Goal: Information Seeking & Learning: Learn about a topic

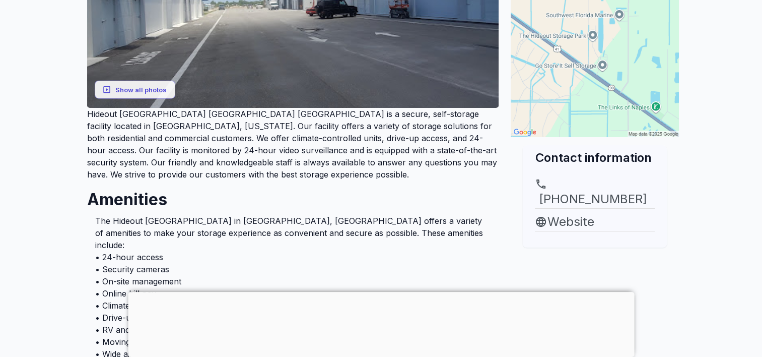
scroll to position [256, 0]
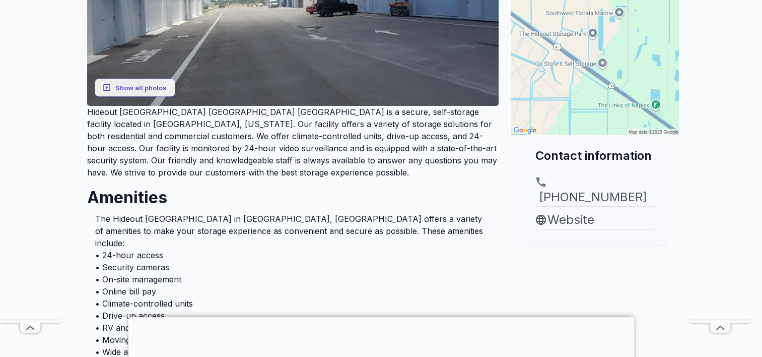
scroll to position [256, 0]
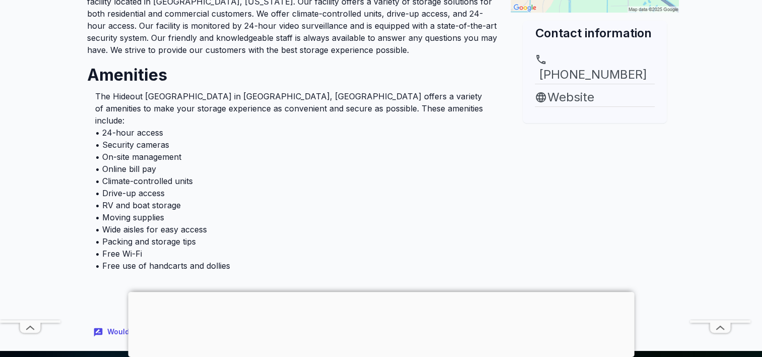
scroll to position [363, 0]
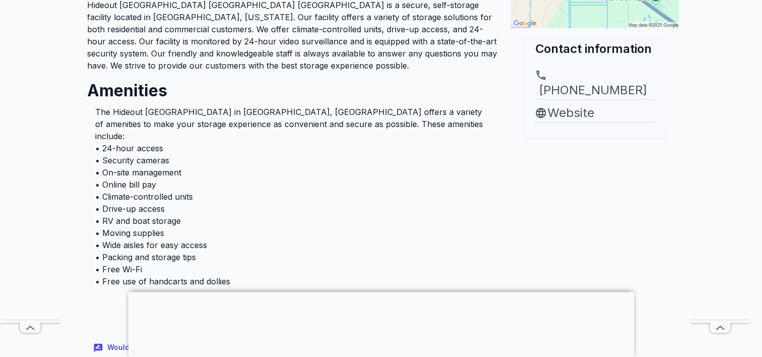
click at [379, 292] on div at bounding box center [381, 292] width 506 height 0
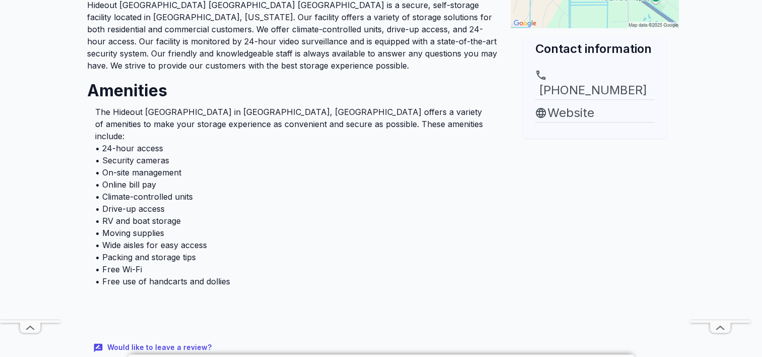
click at [427, 215] on li "• RV and boat storage" at bounding box center [293, 221] width 396 height 12
